Goal: Task Accomplishment & Management: Complete application form

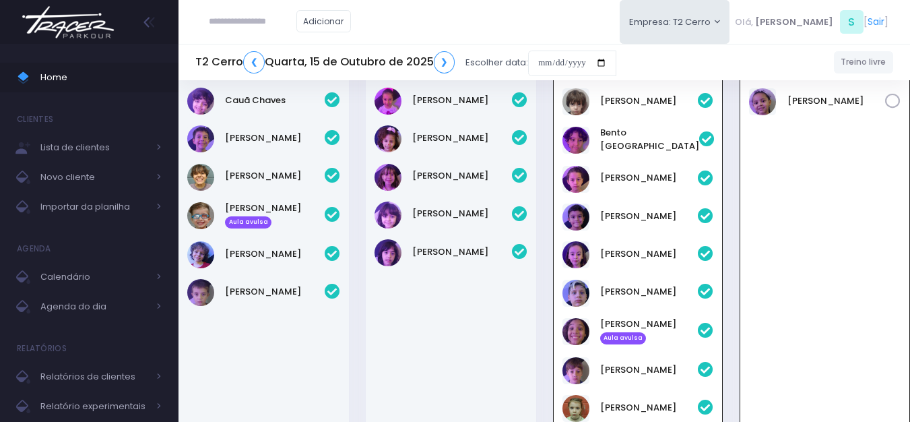
scroll to position [1161, 0]
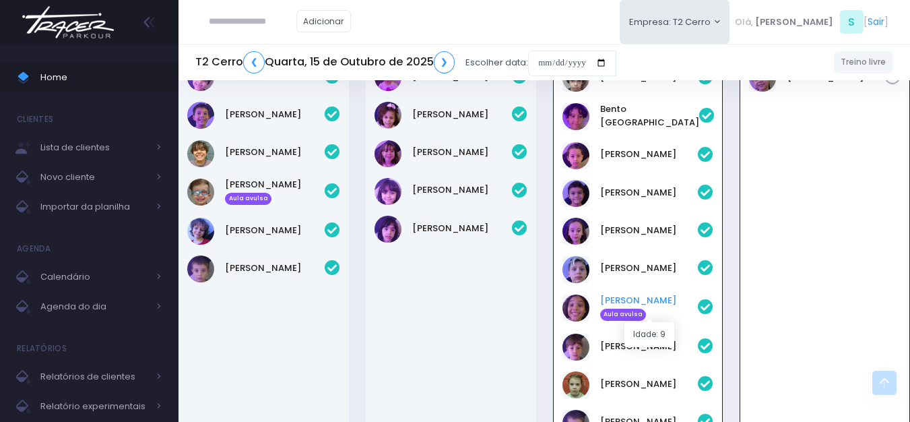
click at [625, 297] on link "João Miguel Aula avulsa" at bounding box center [649, 307] width 98 height 27
click at [641, 299] on link "João Miguel Aula avulsa" at bounding box center [649, 307] width 98 height 27
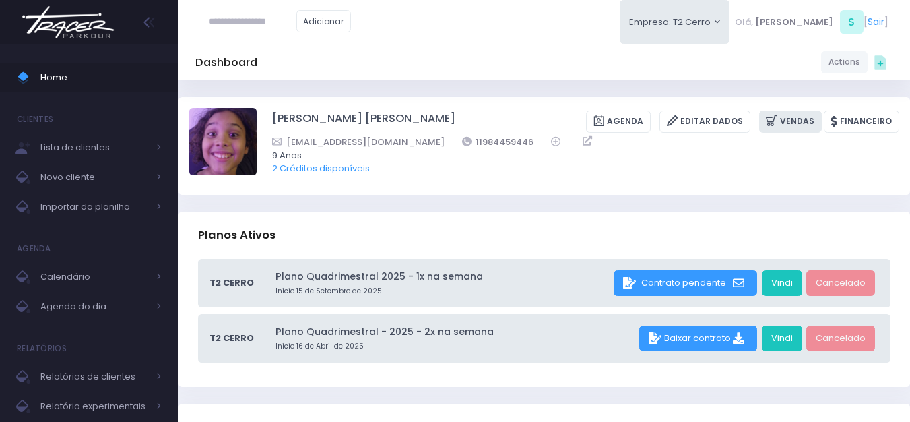
click at [794, 121] on link "Vendas" at bounding box center [790, 121] width 63 height 22
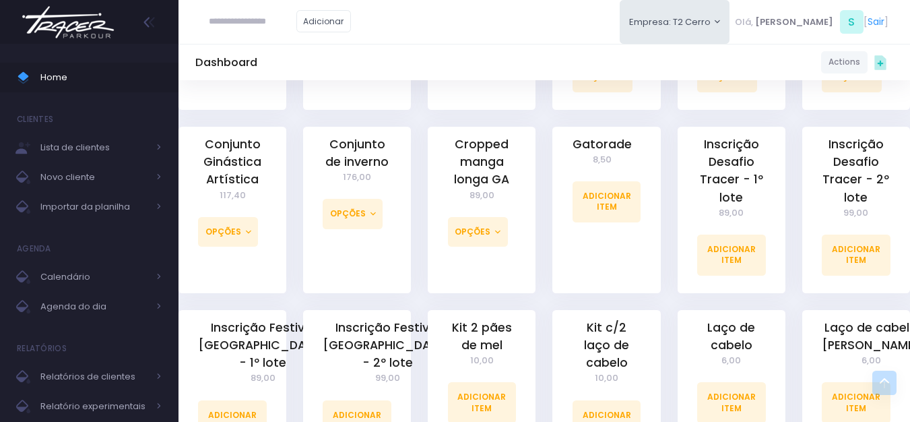
scroll to position [876, 0]
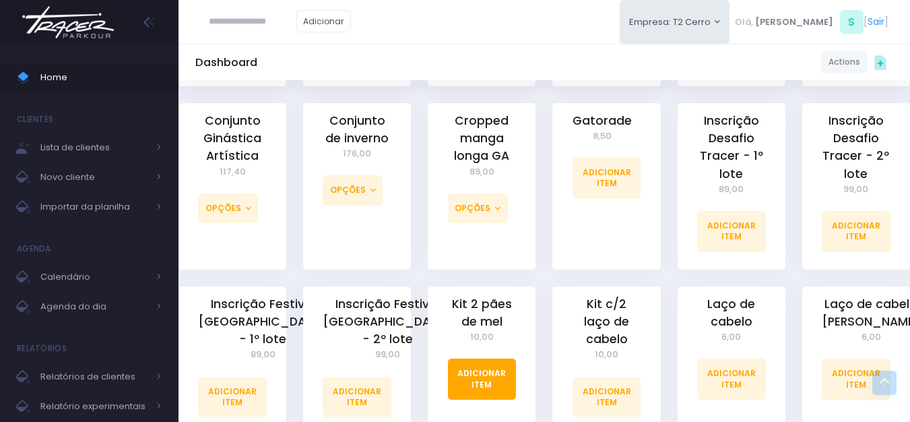
click at [468, 358] on link "Adicionar Item" at bounding box center [482, 378] width 69 height 40
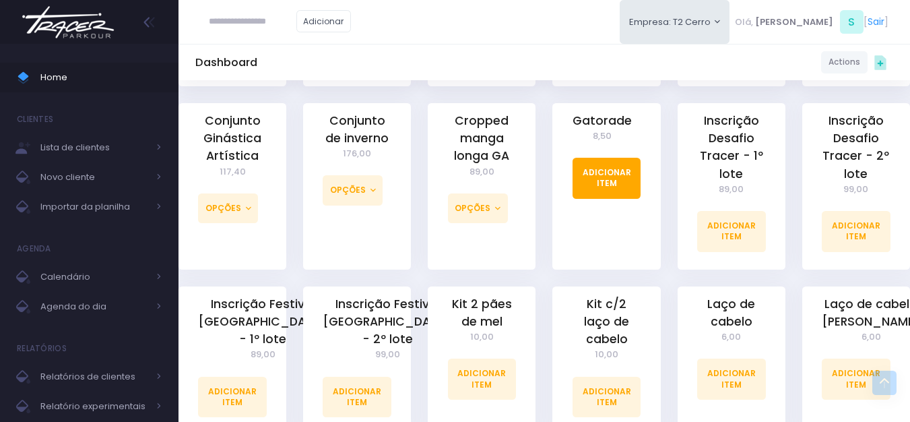
click at [595, 164] on link "Adicionar Item" at bounding box center [606, 178] width 69 height 40
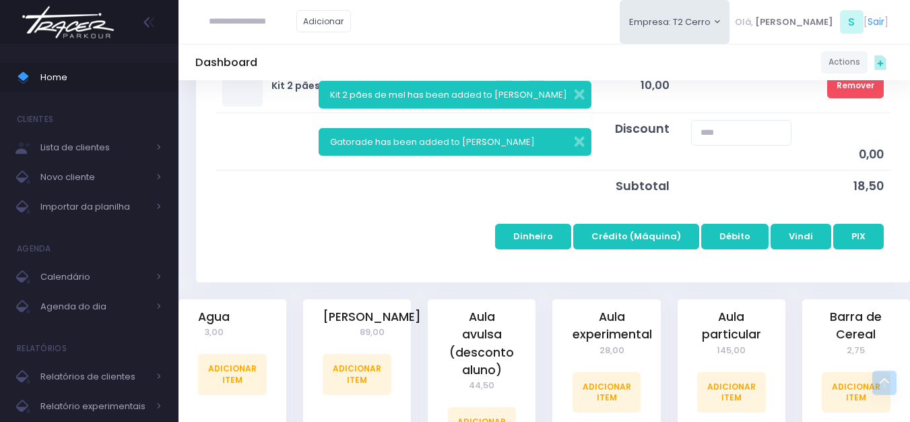
scroll to position [337, 0]
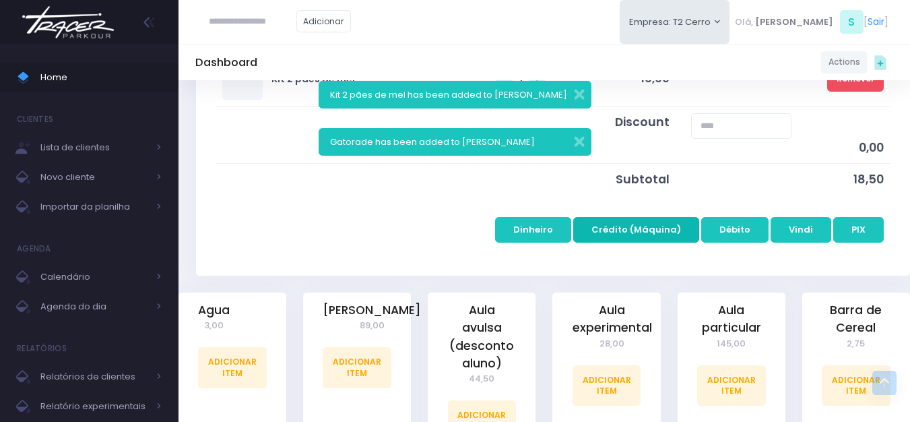
click at [649, 226] on button "Crédito (Máquina)" at bounding box center [636, 230] width 126 height 26
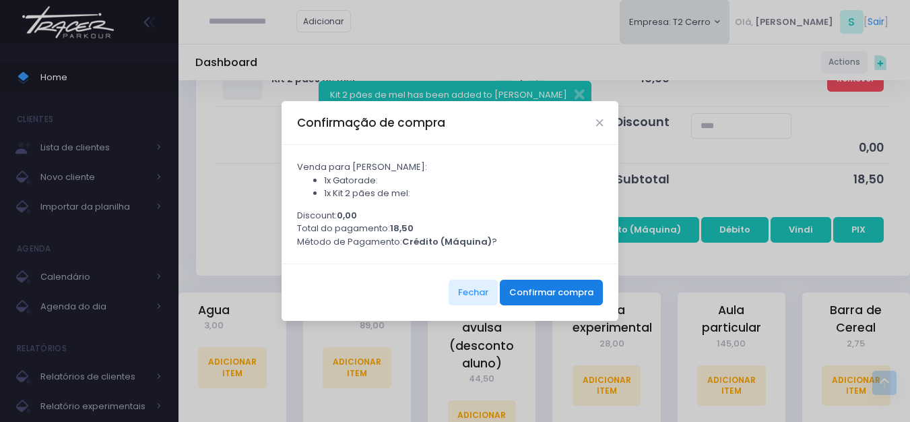
click at [555, 300] on button "Confirmar compra" at bounding box center [551, 292] width 103 height 26
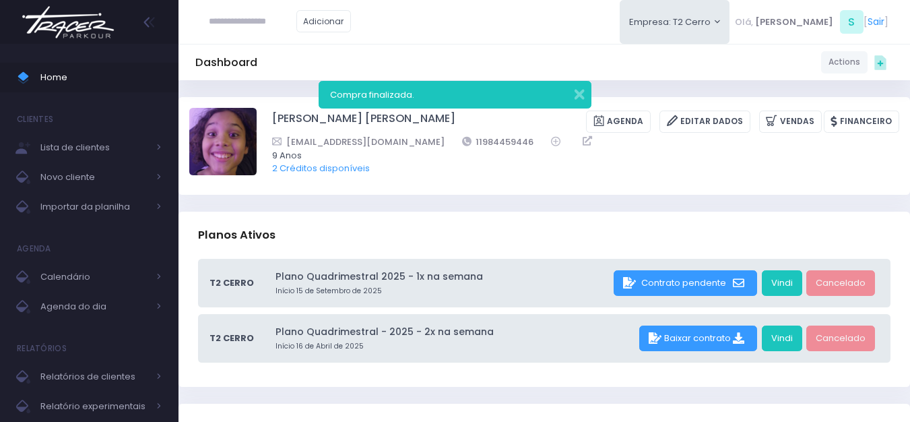
click at [90, 28] on img at bounding box center [68, 22] width 102 height 47
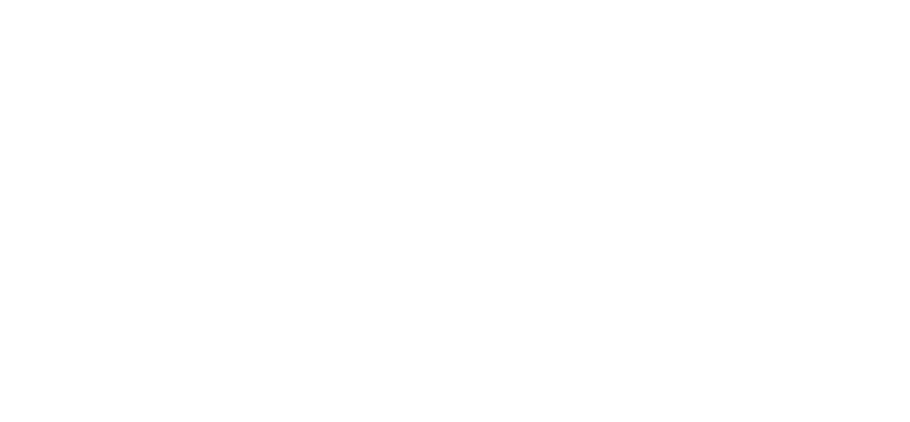
scroll to position [1616, 0]
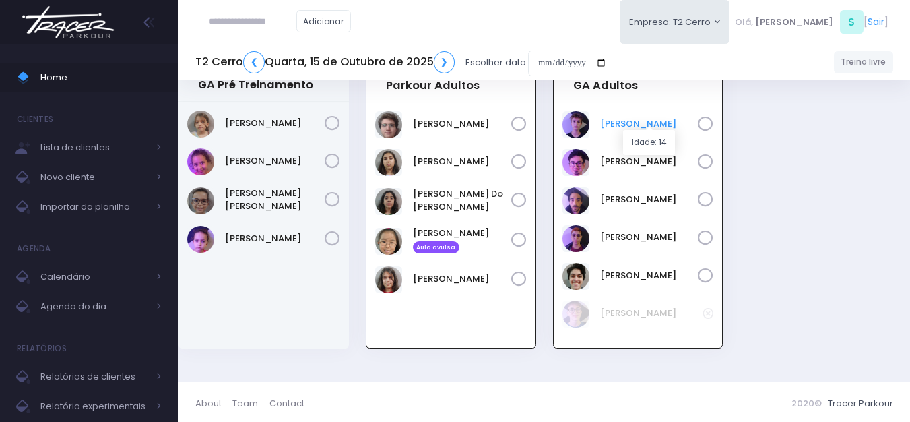
click at [652, 123] on link "Caio Cortezi" at bounding box center [649, 123] width 98 height 13
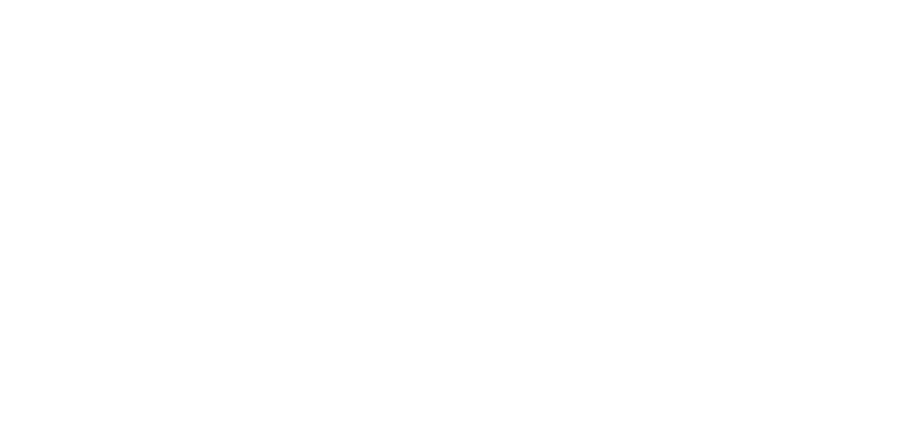
click at [0, 0] on html at bounding box center [0, 0] width 0 height 0
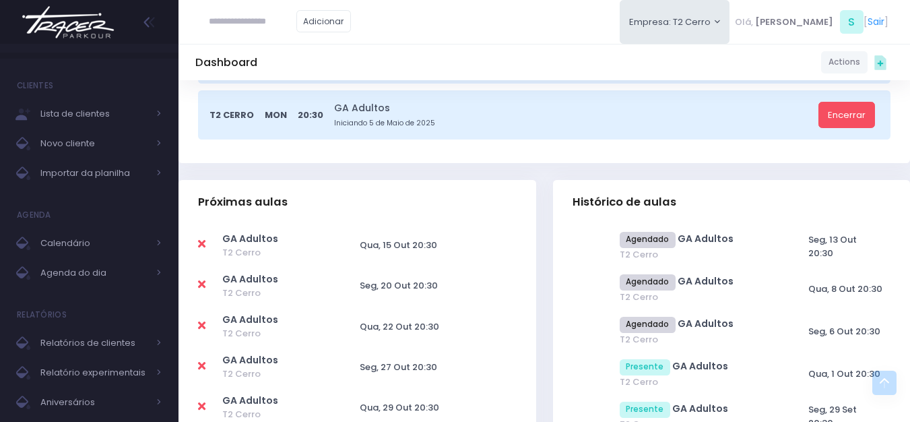
scroll to position [471, 0]
click at [203, 247] on icon at bounding box center [201, 243] width 7 height 11
type input "**********"
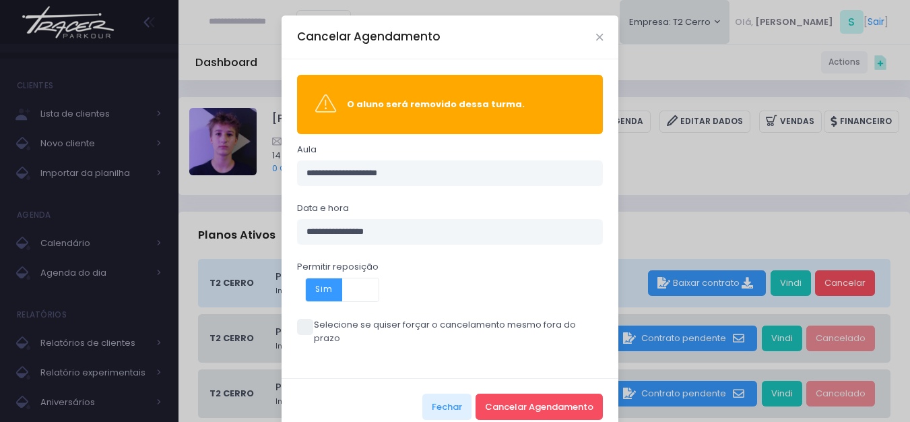
click at [306, 330] on span at bounding box center [305, 327] width 16 height 16
click at [517, 401] on button "Cancelar Agendamento" at bounding box center [538, 406] width 127 height 26
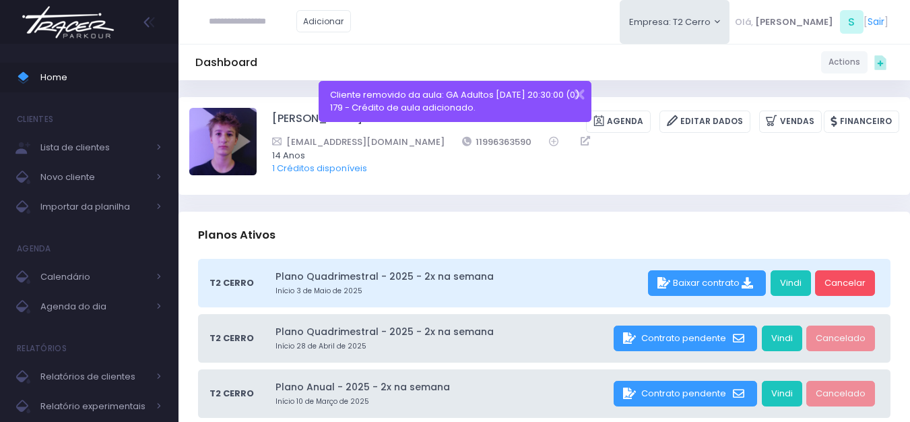
click at [59, 26] on img at bounding box center [68, 22] width 102 height 47
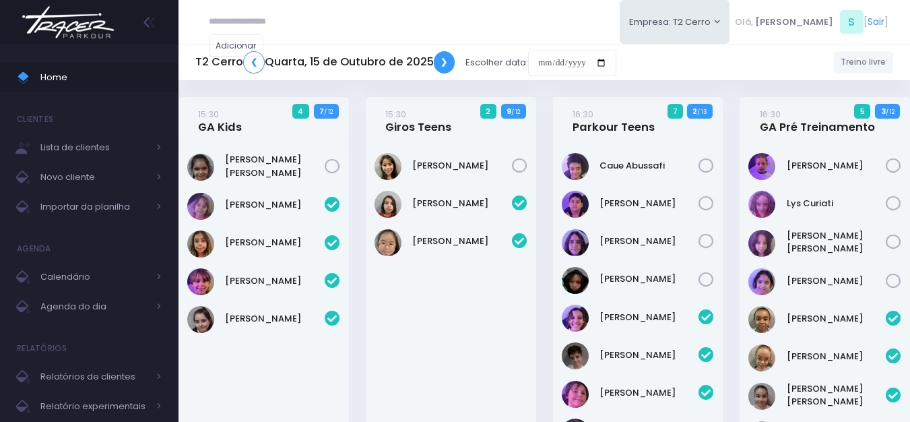
click at [447, 64] on link "❯" at bounding box center [445, 62] width 22 height 22
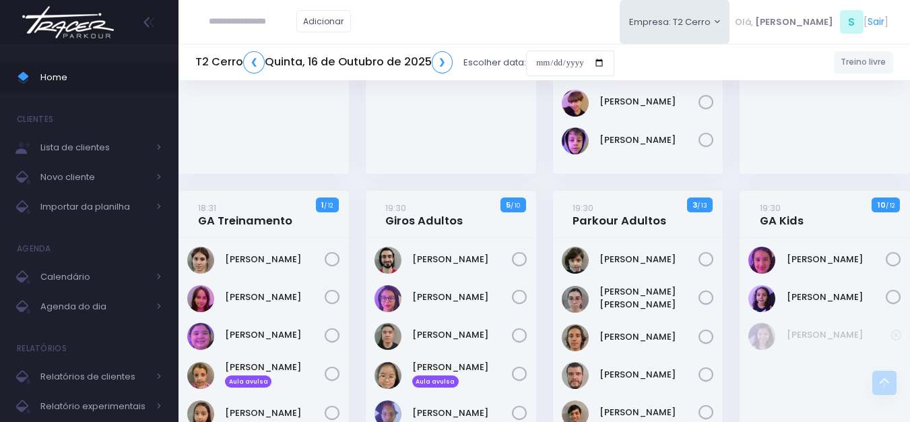
scroll to position [1414, 0]
click at [262, 218] on link "18:31 GA Treinamento" at bounding box center [245, 213] width 94 height 27
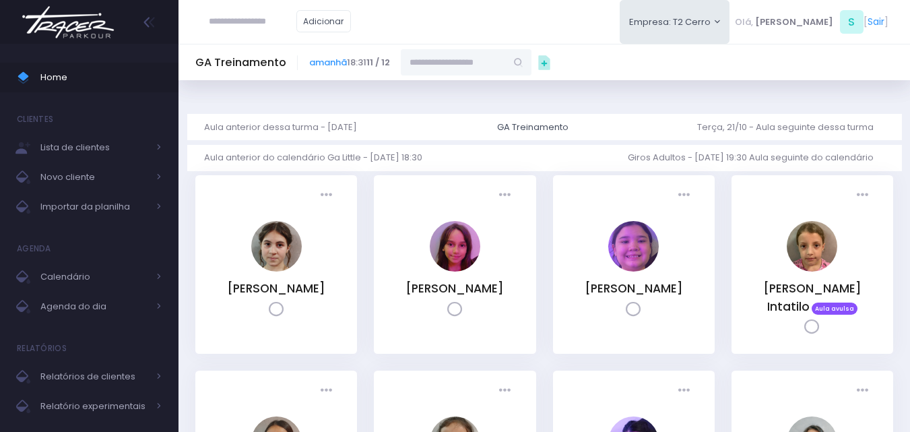
click at [443, 68] on input "text" at bounding box center [453, 62] width 105 height 26
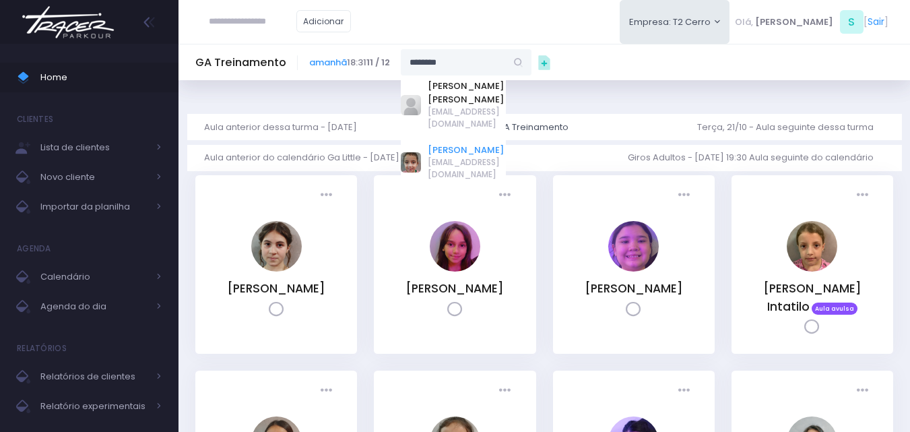
click at [453, 143] on link "Isis Ferreira de Almeida" at bounding box center [467, 149] width 78 height 13
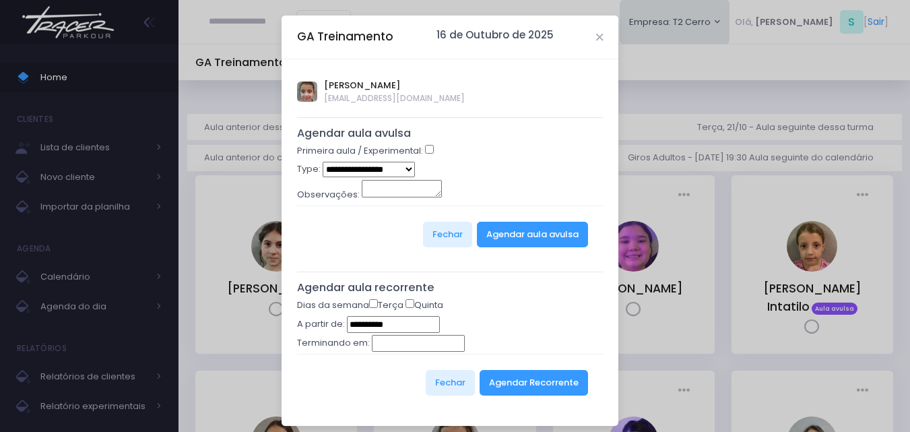
type input "**********"
click at [377, 172] on select "**********" at bounding box center [369, 169] width 92 height 15
select select "*"
click at [323, 162] on select "**********" at bounding box center [369, 169] width 92 height 15
click at [511, 240] on button "Agendar aula avulsa" at bounding box center [532, 235] width 111 height 26
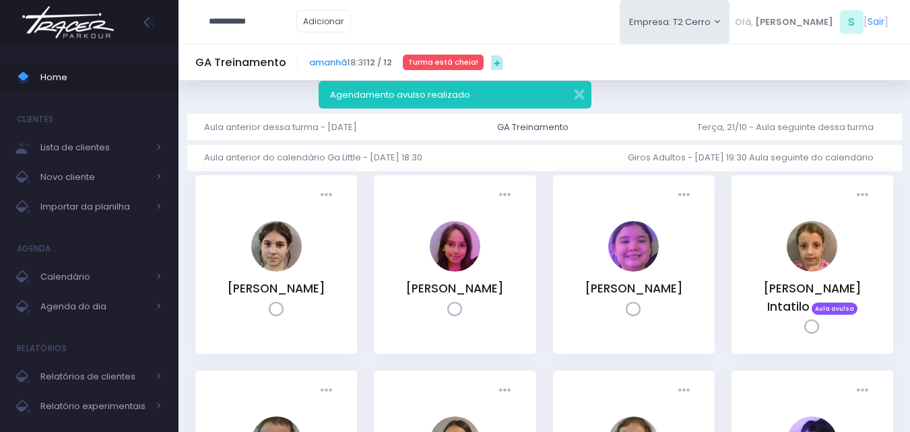
type input "**********"
click at [263, 43] on link "[PERSON_NAME]" at bounding box center [273, 52] width 76 height 26
type input "**********"
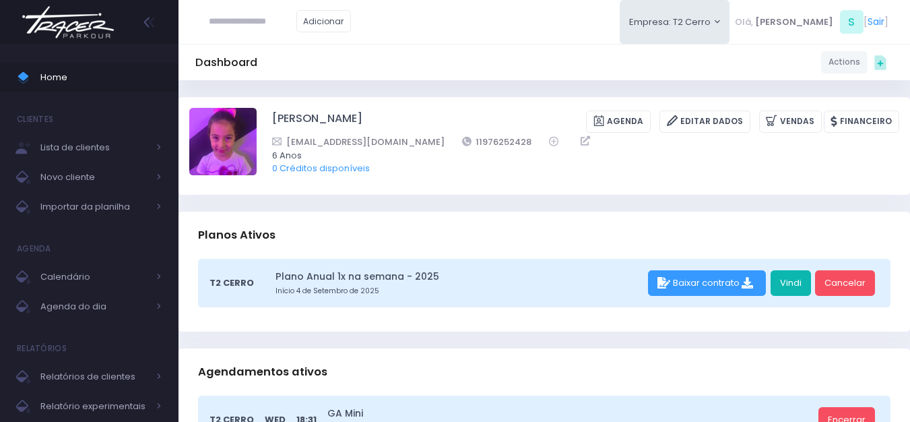
click at [794, 278] on link "Vindi" at bounding box center [790, 283] width 40 height 26
click at [788, 282] on link "Vindi" at bounding box center [790, 283] width 40 height 26
